Goal: Check status: Check status

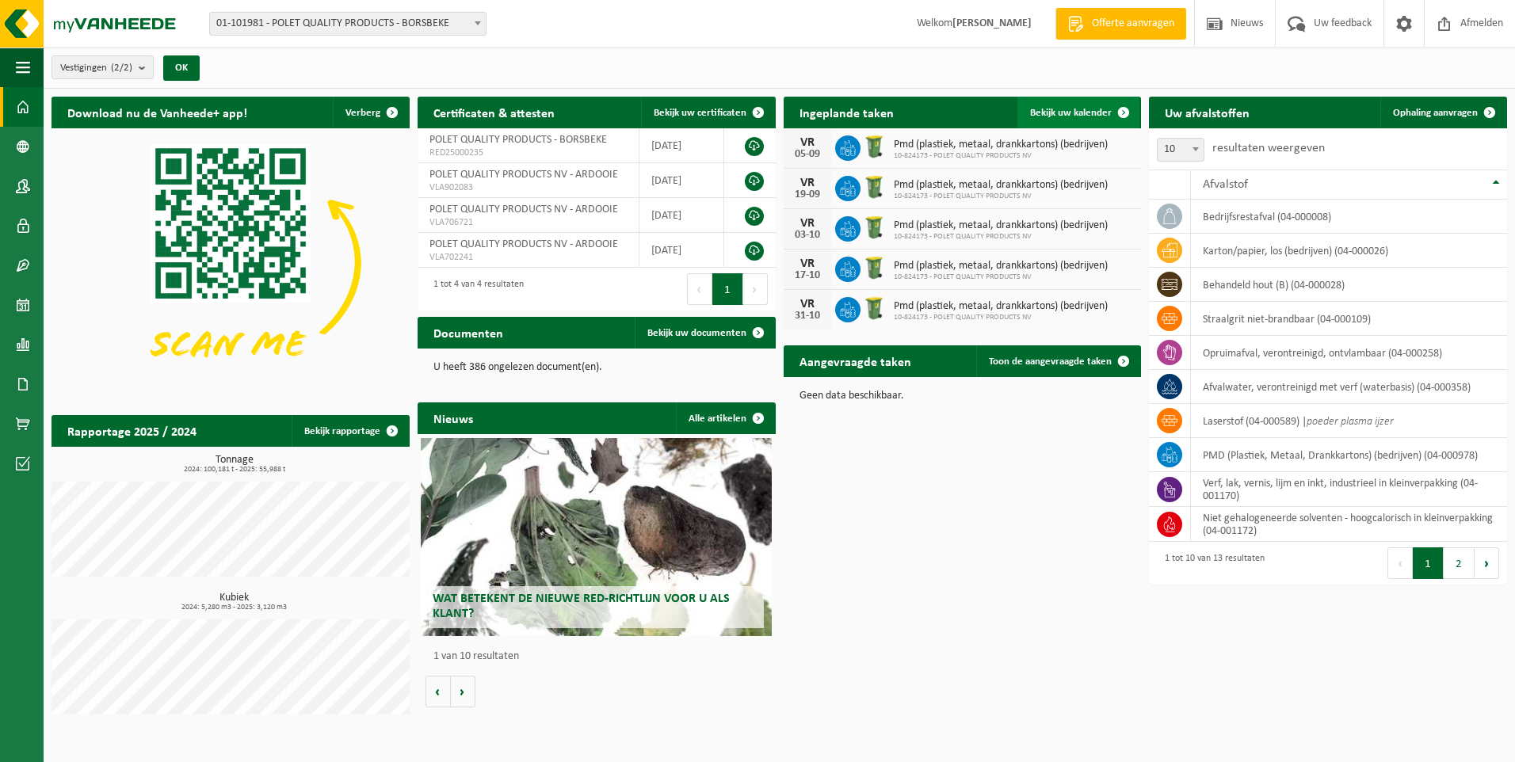
click at [1092, 115] on span "Bekijk uw kalender" at bounding box center [1071, 113] width 82 height 10
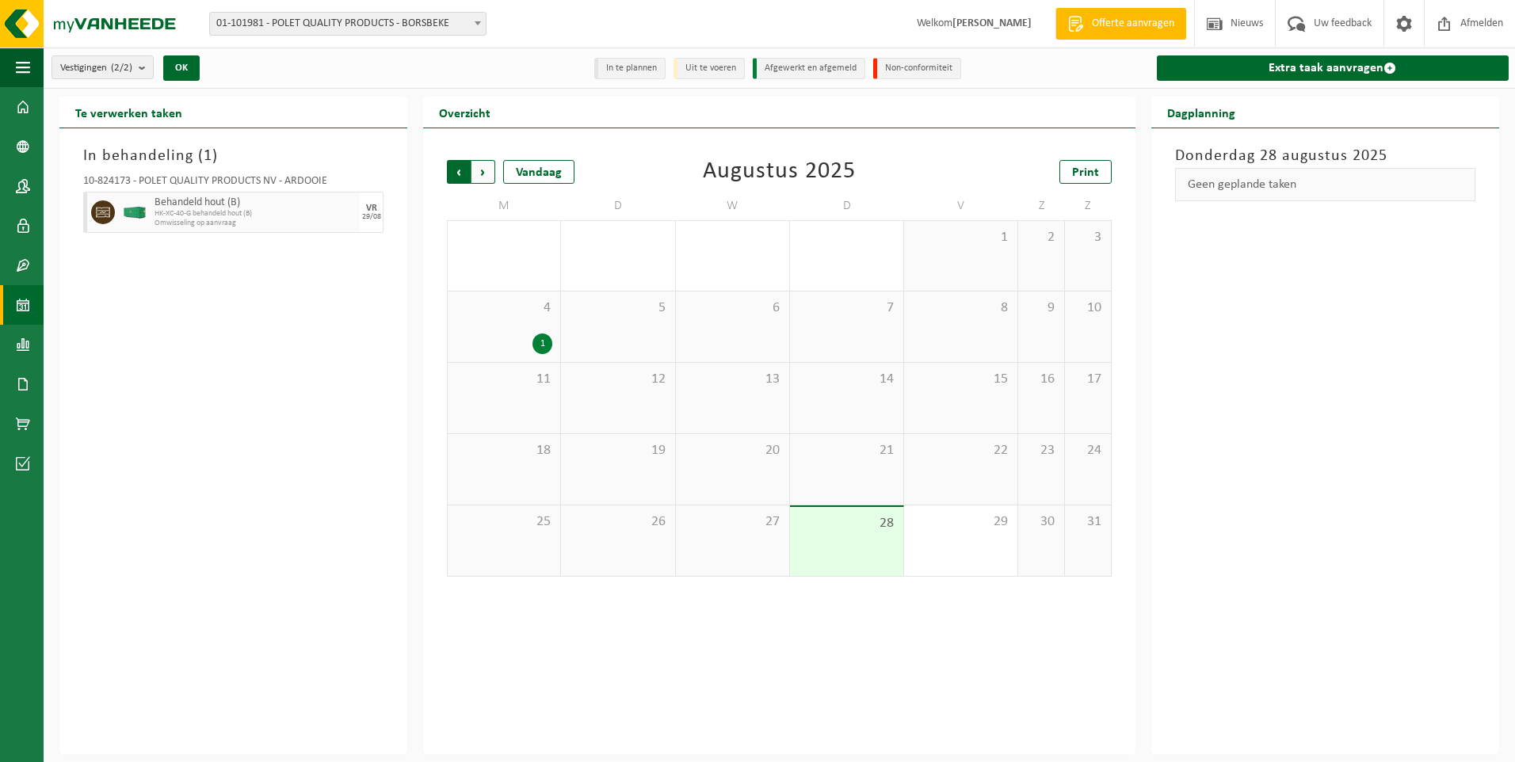
click at [485, 176] on span "Volgende" at bounding box center [484, 172] width 24 height 24
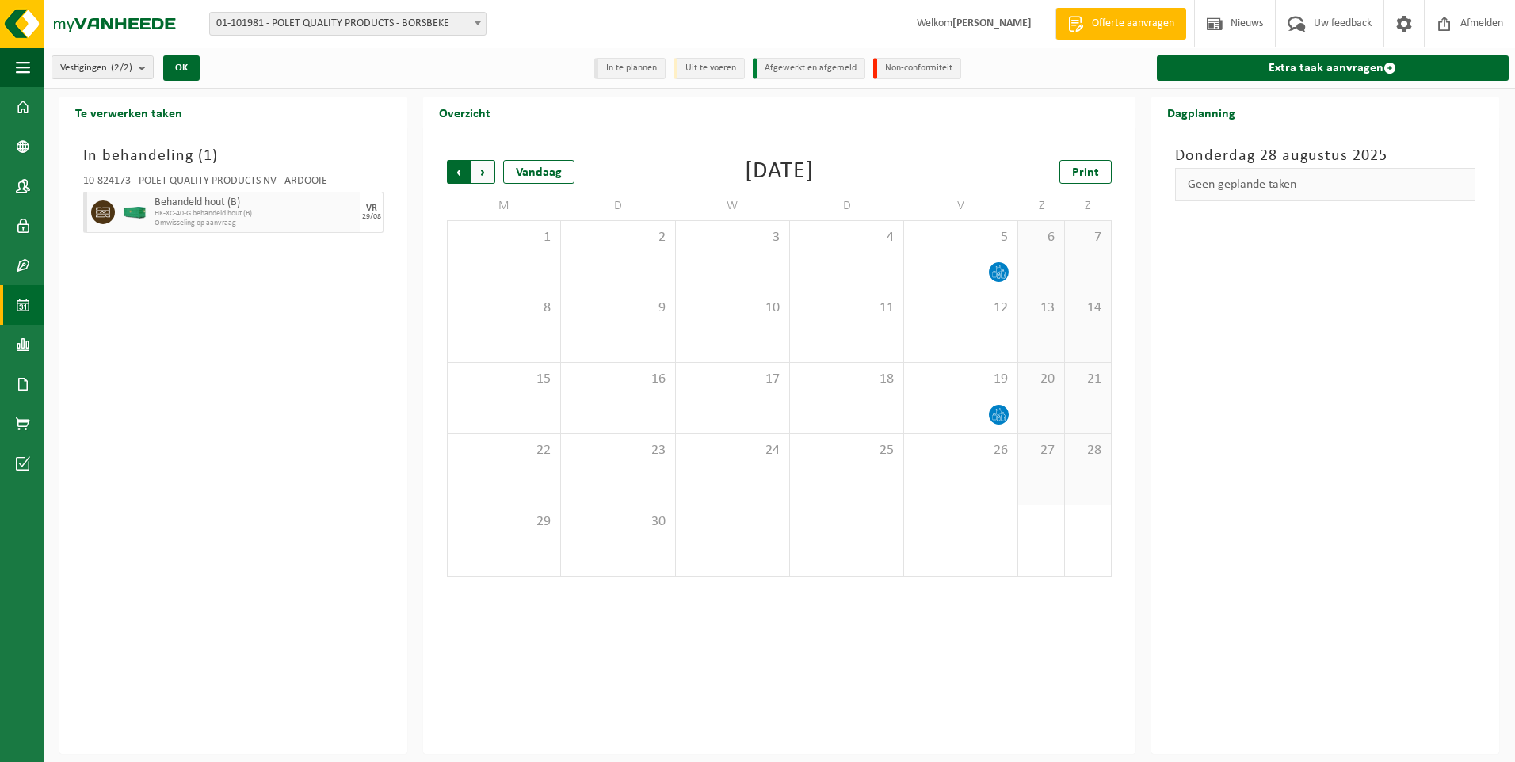
click at [479, 173] on span "Volgende" at bounding box center [484, 172] width 24 height 24
click at [479, 166] on span "Volgende" at bounding box center [484, 172] width 24 height 24
click at [460, 173] on span "Vorige" at bounding box center [459, 172] width 24 height 24
click at [451, 169] on span "Vorige" at bounding box center [459, 172] width 24 height 24
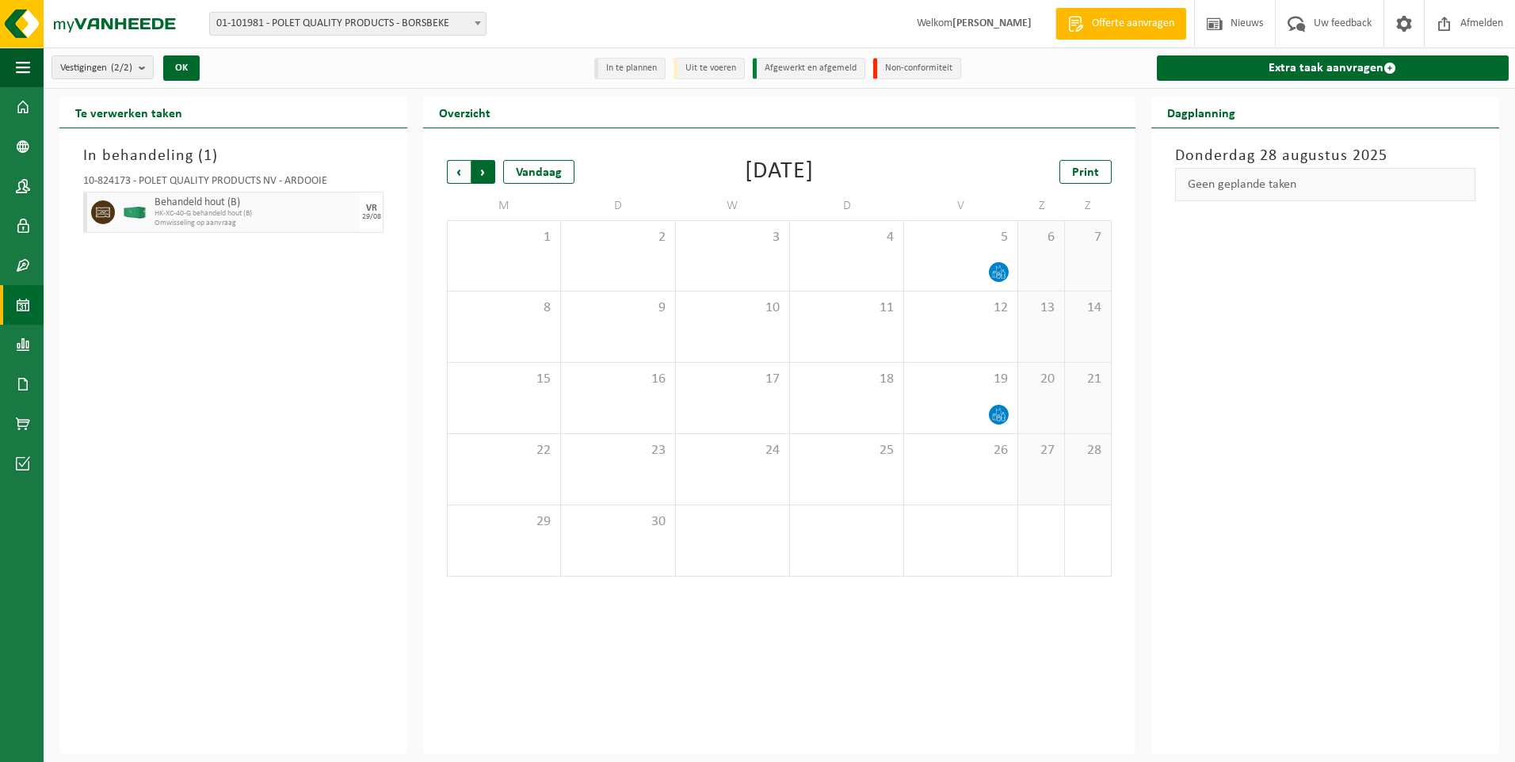
click at [462, 169] on span "Vorige" at bounding box center [459, 172] width 24 height 24
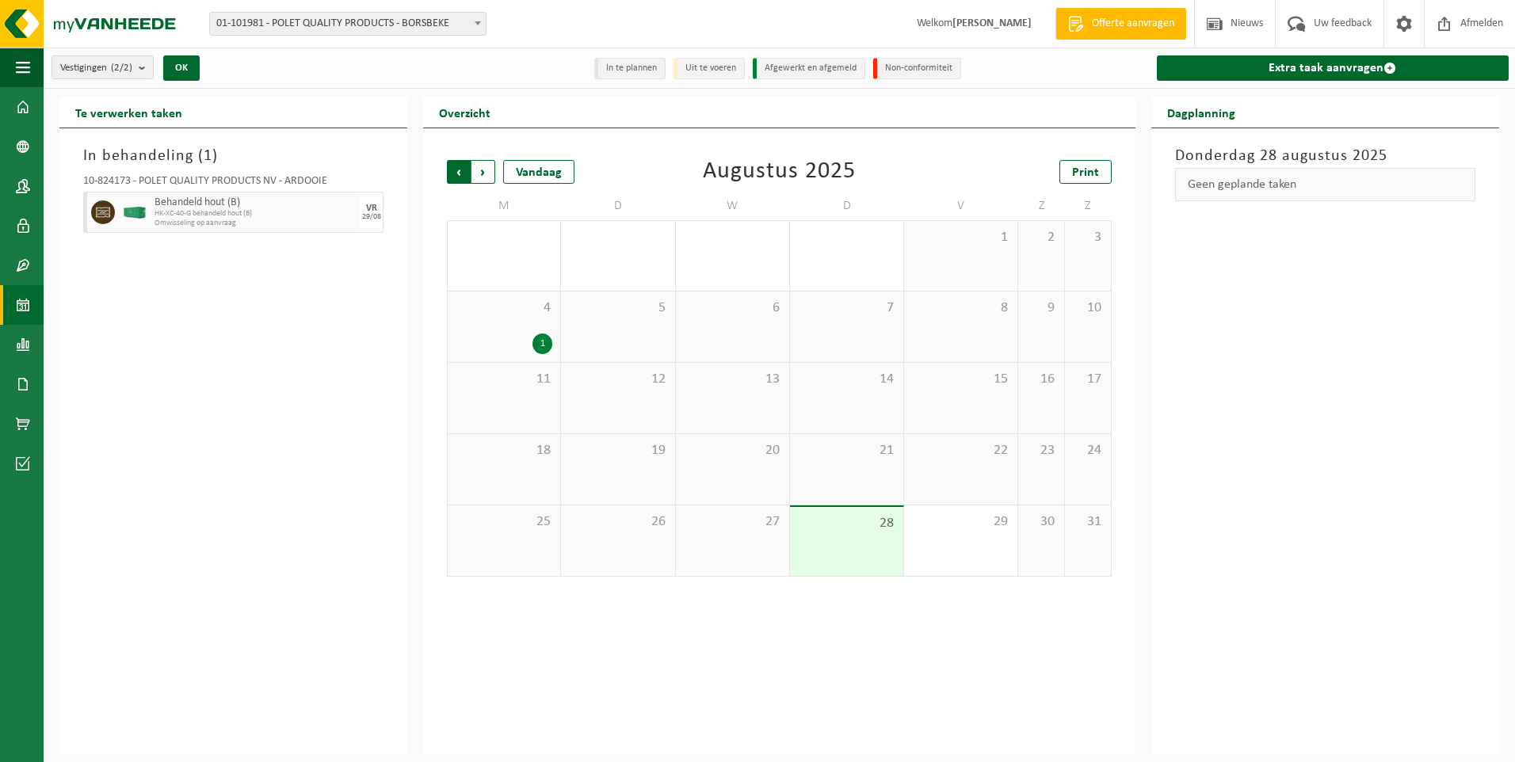
click at [479, 166] on span "Volgende" at bounding box center [484, 172] width 24 height 24
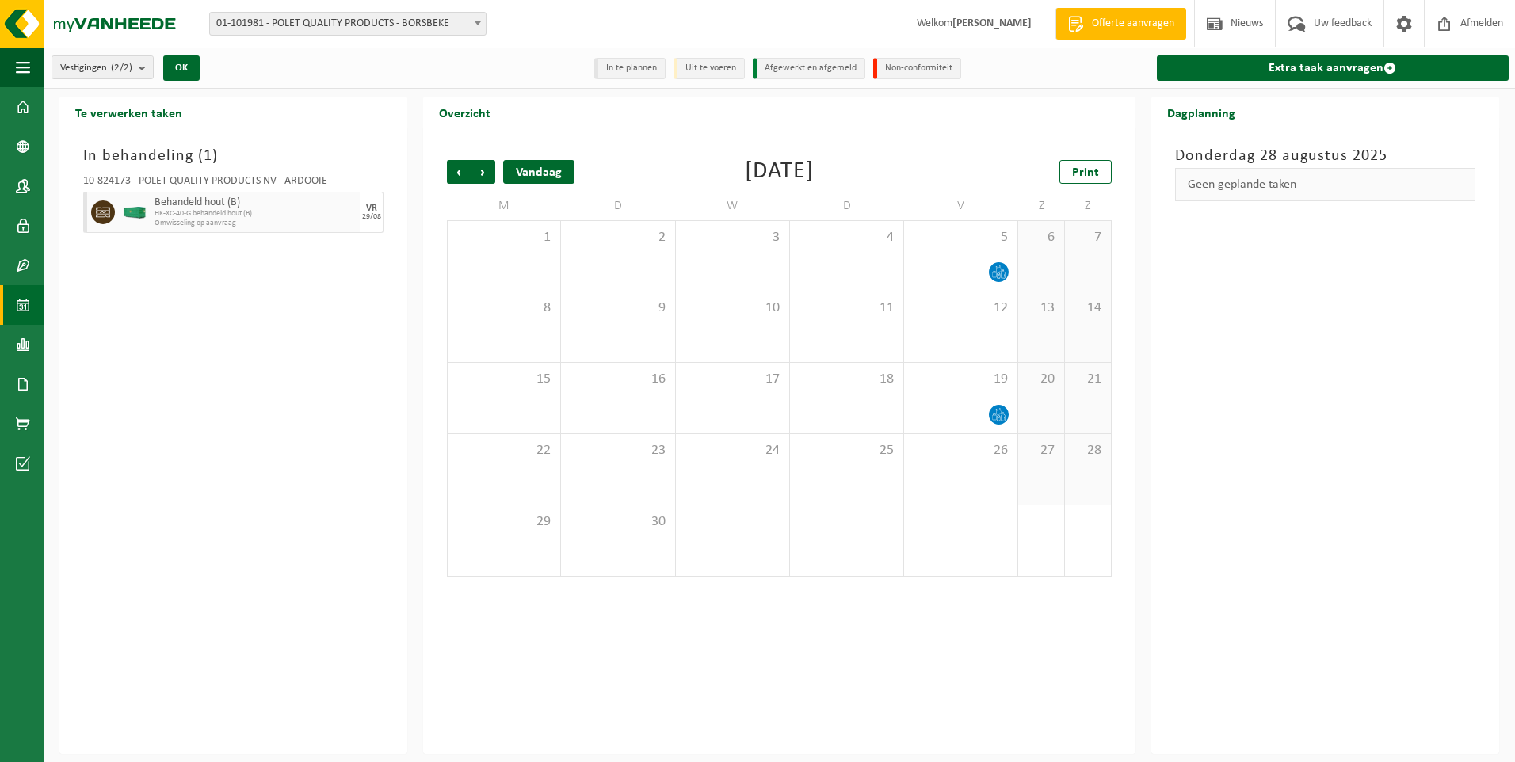
click at [532, 166] on div "Vandaag" at bounding box center [538, 172] width 71 height 24
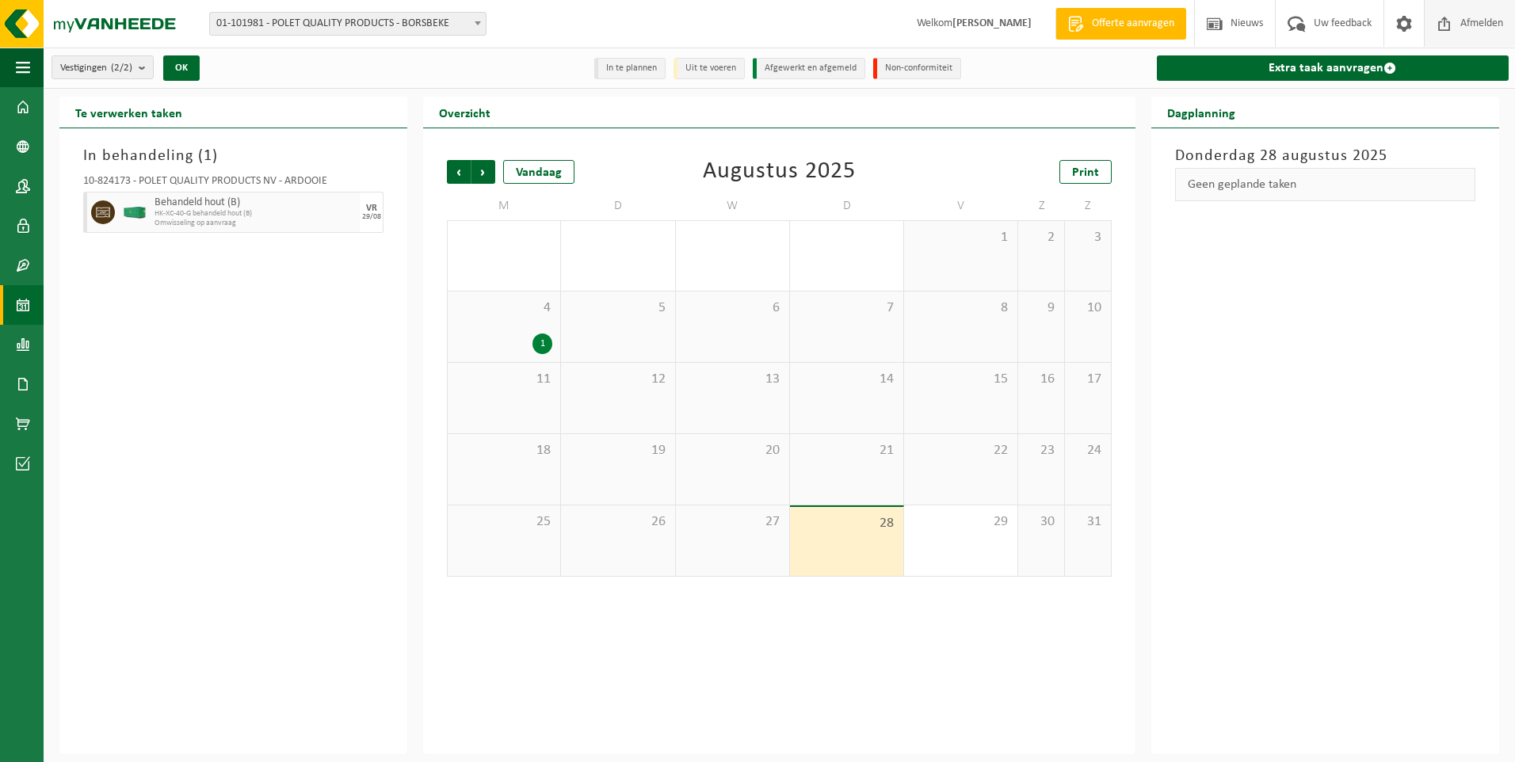
click at [1458, 17] on span "Afmelden" at bounding box center [1482, 23] width 51 height 47
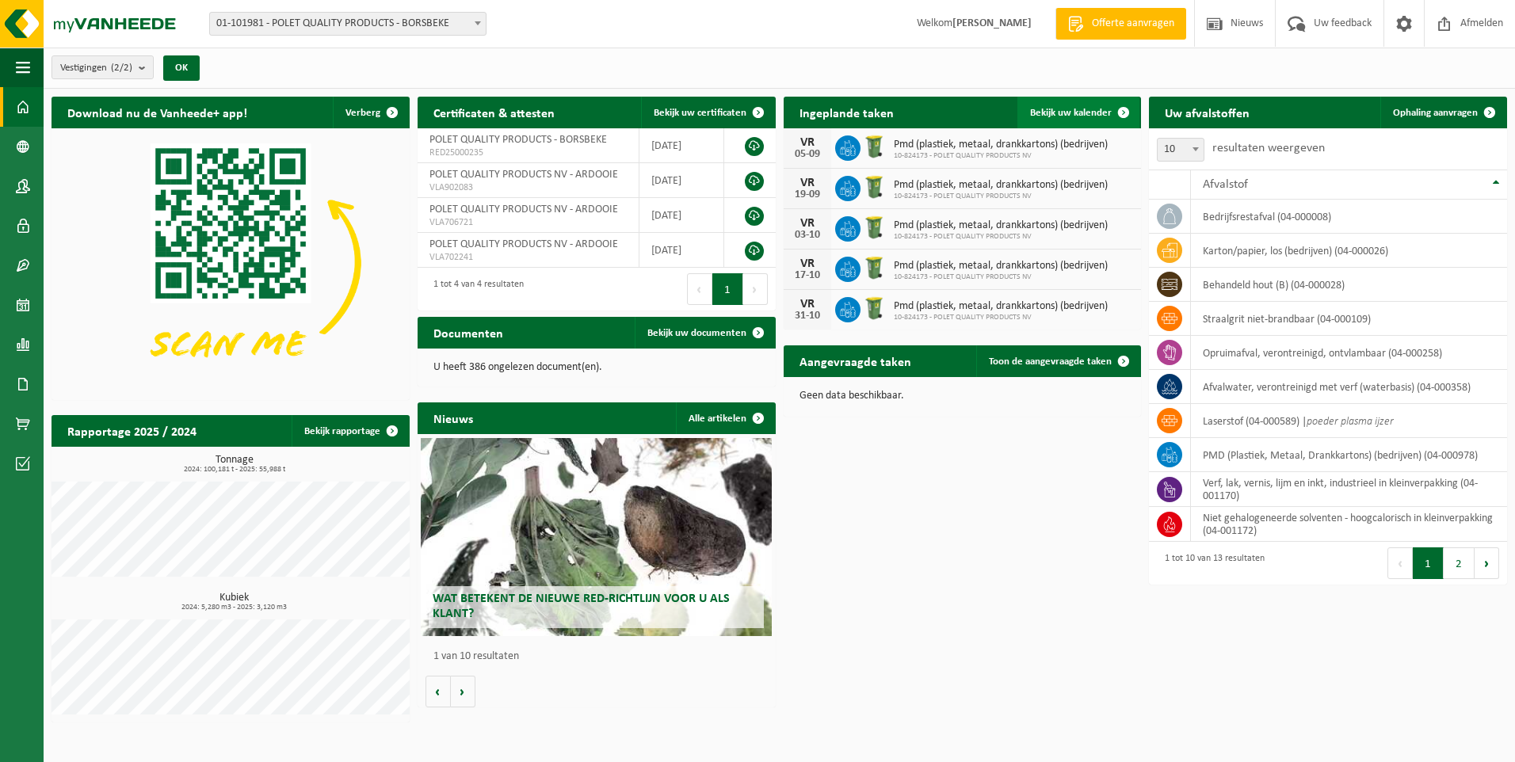
click at [1075, 109] on span "Bekijk uw kalender" at bounding box center [1071, 113] width 82 height 10
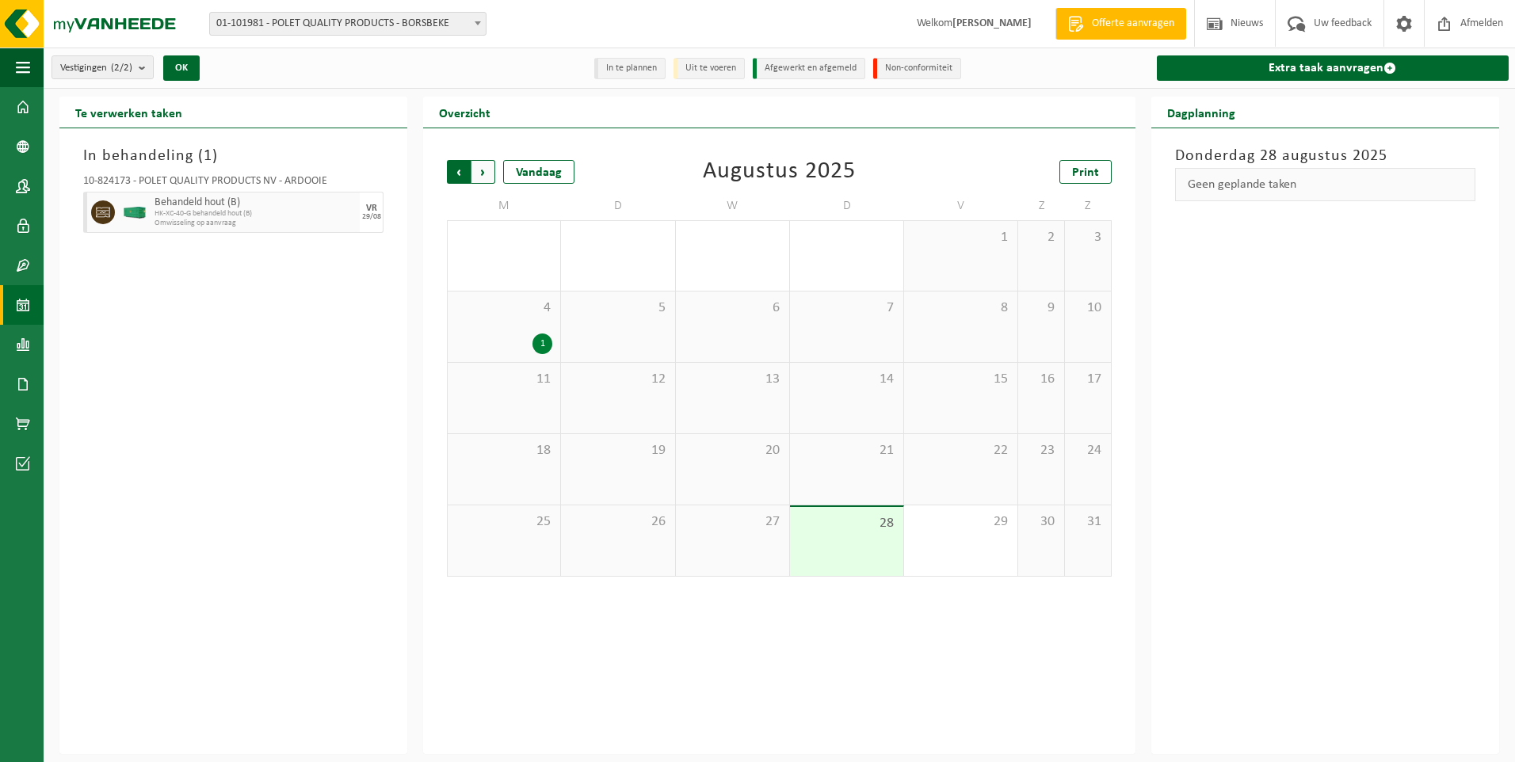
click at [485, 173] on span "Volgende" at bounding box center [484, 172] width 24 height 24
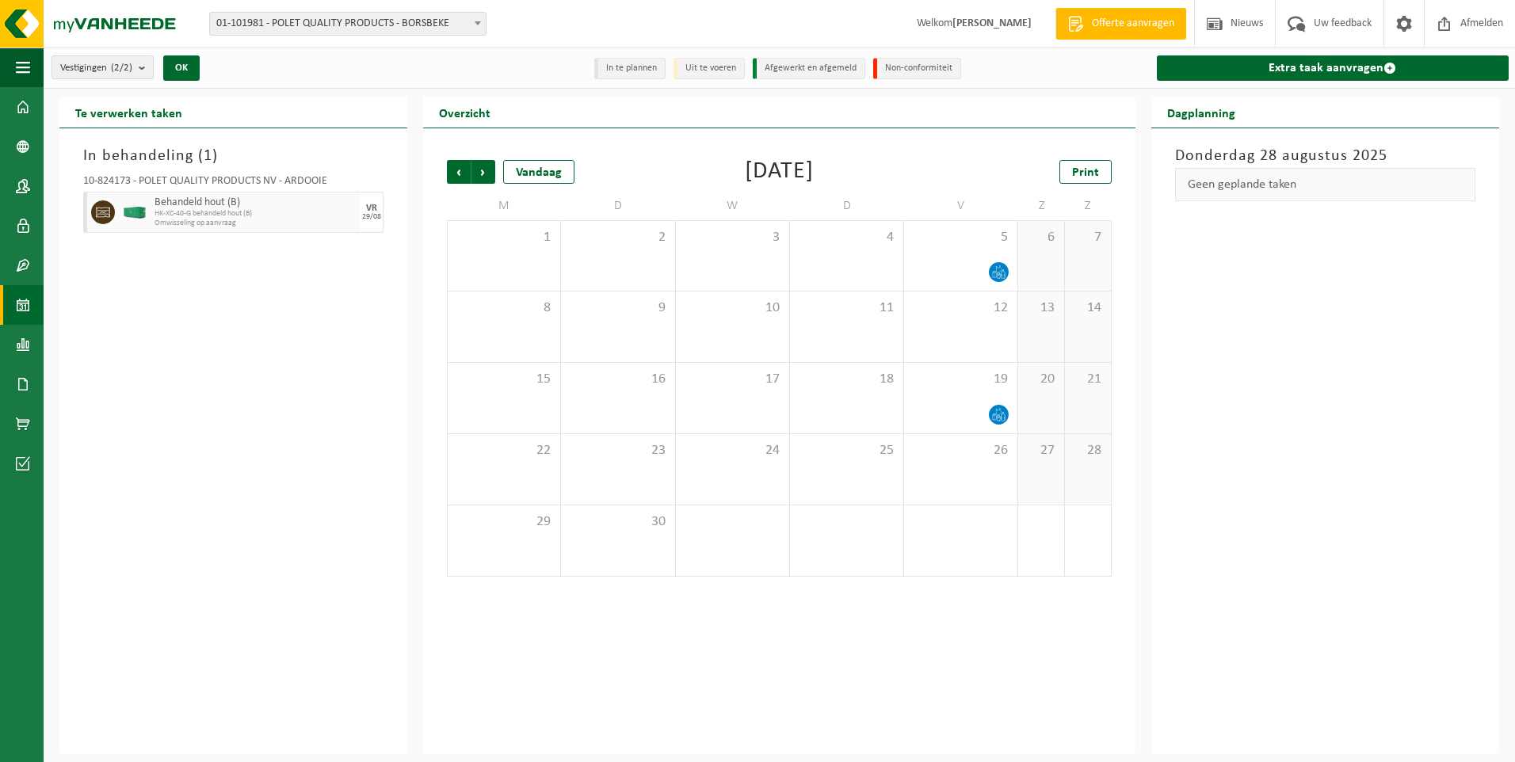
click at [485, 173] on span "Volgende" at bounding box center [484, 172] width 24 height 24
click at [487, 178] on span "Volgende" at bounding box center [484, 172] width 24 height 24
click at [455, 177] on span "Vorige" at bounding box center [459, 172] width 24 height 24
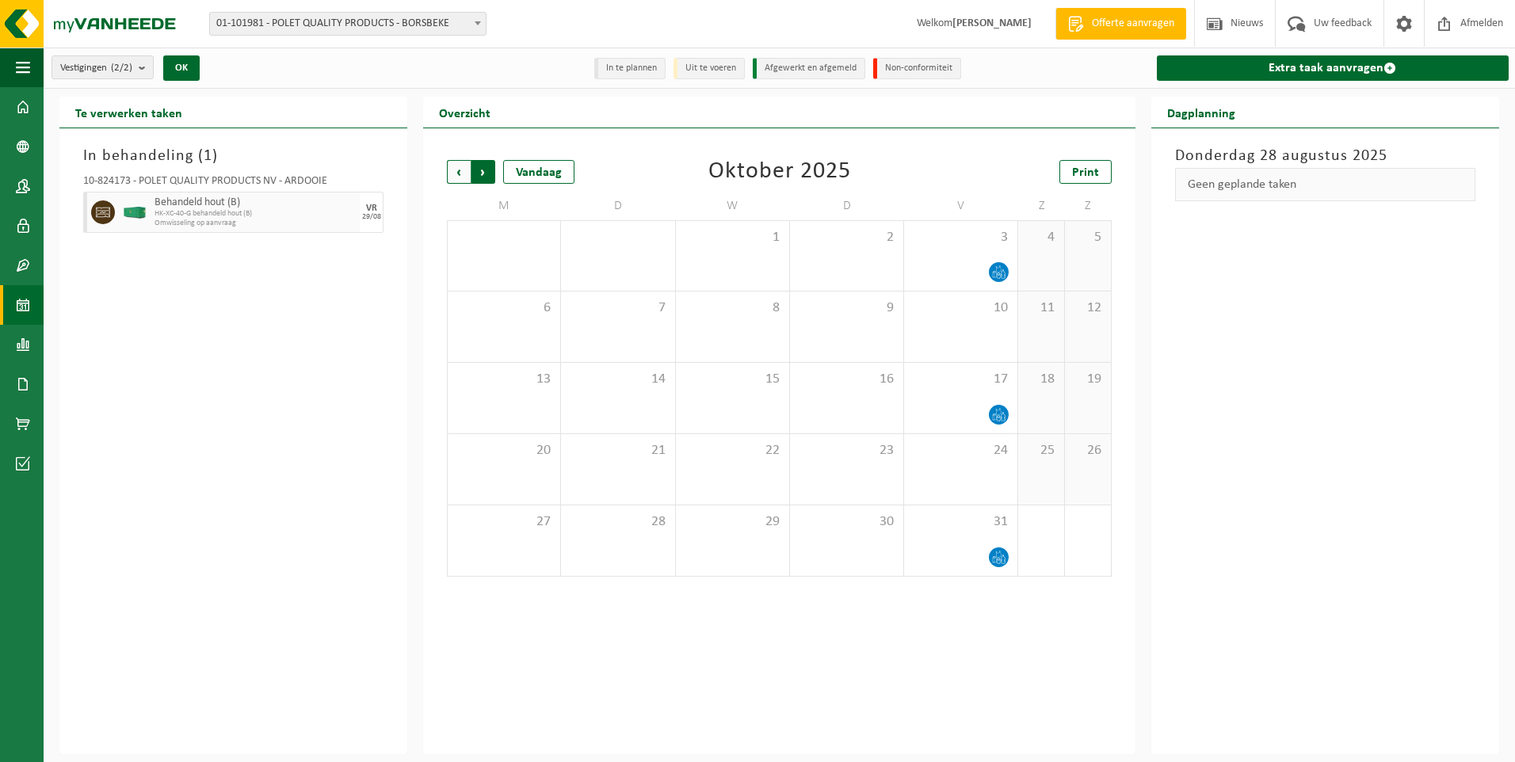
click at [461, 170] on span "Vorige" at bounding box center [459, 172] width 24 height 24
click at [487, 170] on span "Volgende" at bounding box center [484, 172] width 24 height 24
click at [491, 164] on span "Volgende" at bounding box center [484, 172] width 24 height 24
click at [1480, 24] on span "Afmelden" at bounding box center [1482, 23] width 51 height 47
